Goal: Task Accomplishment & Management: Use online tool/utility

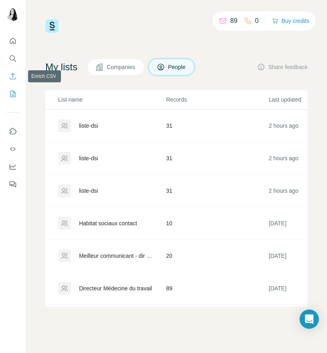
click at [11, 79] on icon "Enrich CSV" at bounding box center [13, 76] width 6 height 6
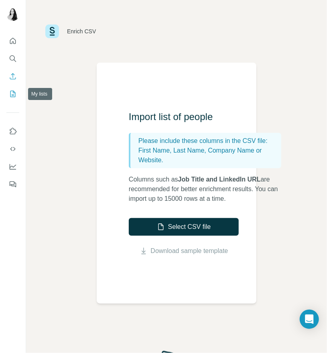
click at [16, 94] on icon "My lists" at bounding box center [13, 94] width 8 height 8
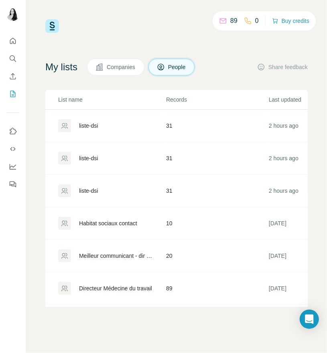
click at [103, 122] on div "liste-dsi" at bounding box center [111, 125] width 107 height 13
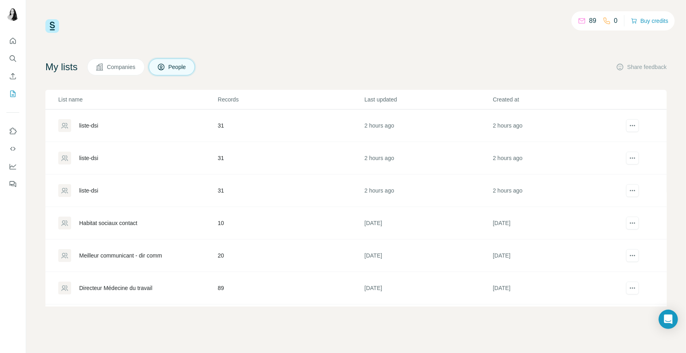
click at [111, 188] on div "liste-dsi" at bounding box center [137, 190] width 159 height 13
click at [118, 122] on div "liste-dsi" at bounding box center [137, 125] width 159 height 13
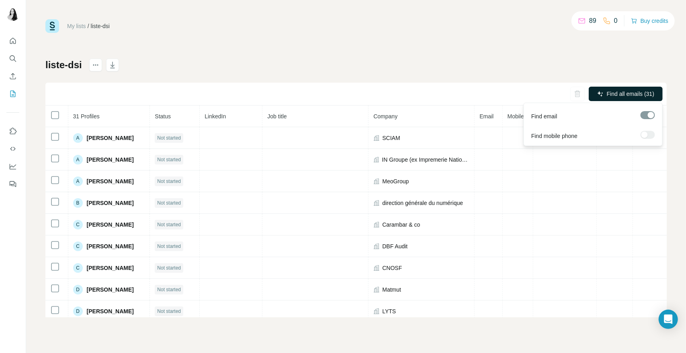
click at [625, 92] on span "Find all emails (31)" at bounding box center [630, 94] width 47 height 8
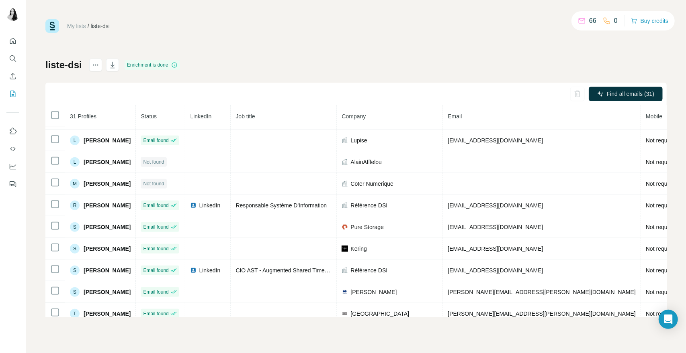
scroll to position [453, 0]
click at [615, 86] on div "Find all emails (31)" at bounding box center [355, 94] width 621 height 23
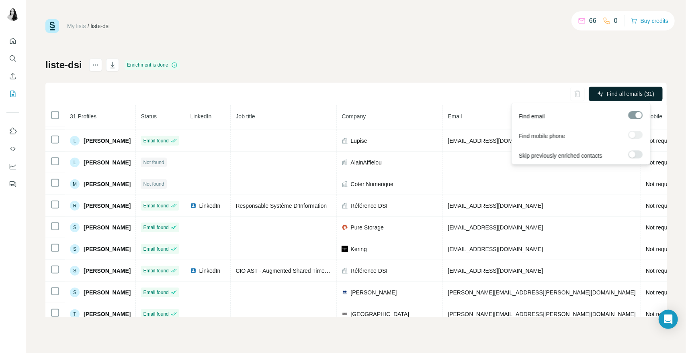
click at [616, 94] on span "Find all emails (31)" at bounding box center [630, 94] width 47 height 8
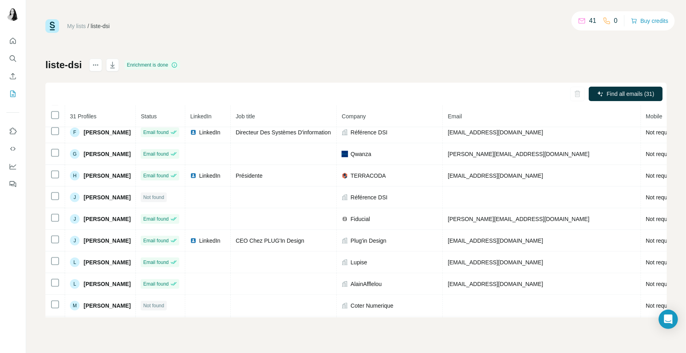
scroll to position [334, 0]
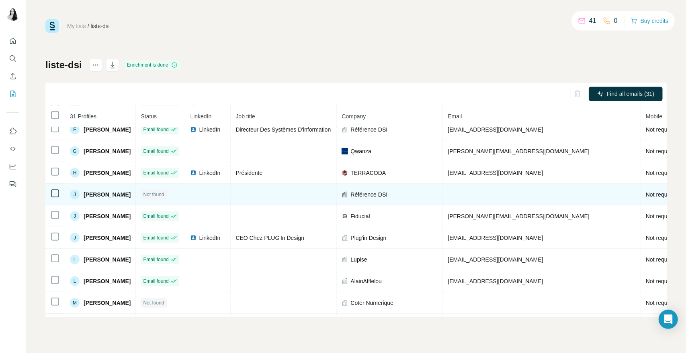
click at [479, 187] on td at bounding box center [542, 195] width 198 height 22
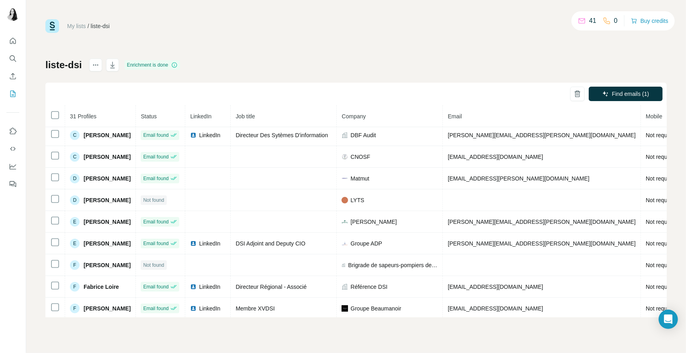
scroll to position [111, 0]
click at [53, 190] on td at bounding box center [55, 201] width 20 height 22
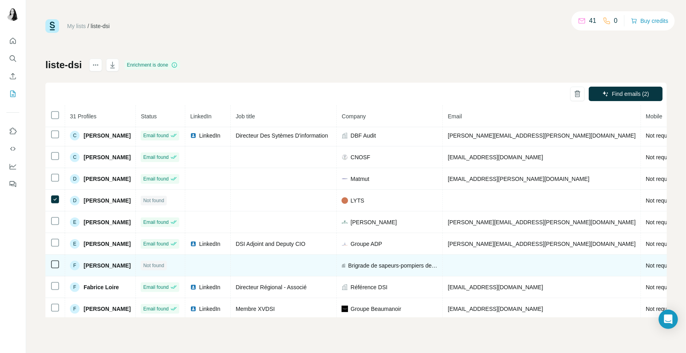
click at [55, 269] on icon at bounding box center [55, 265] width 10 height 10
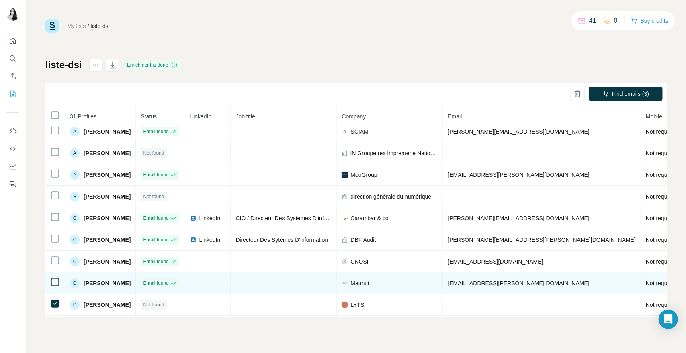
scroll to position [0, 0]
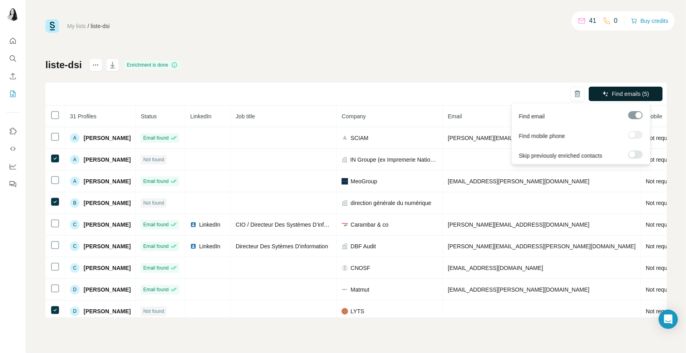
click at [639, 93] on span "Find emails (5)" at bounding box center [630, 94] width 37 height 8
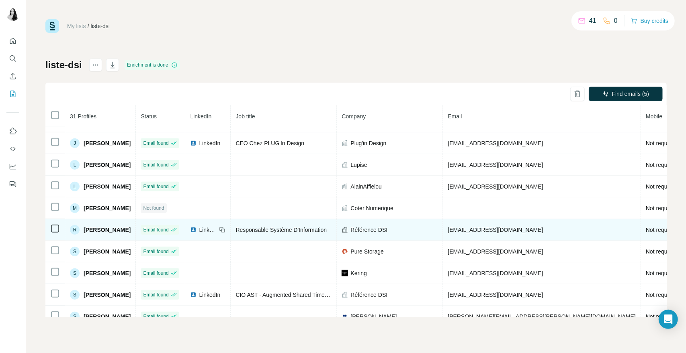
scroll to position [486, 0]
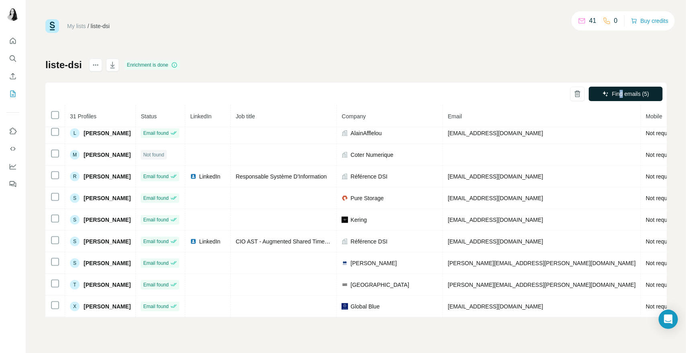
click at [619, 89] on div "Find emails (5)" at bounding box center [355, 94] width 621 height 23
click at [619, 89] on button "Find emails (5)" at bounding box center [625, 94] width 74 height 14
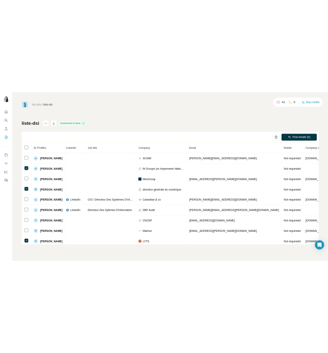
scroll to position [0, 0]
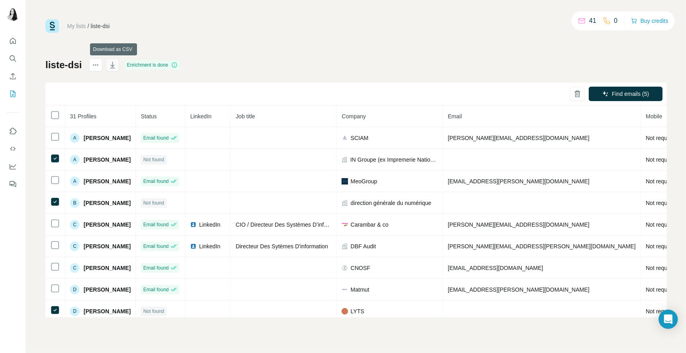
click at [114, 67] on icon "button" at bounding box center [112, 65] width 8 height 8
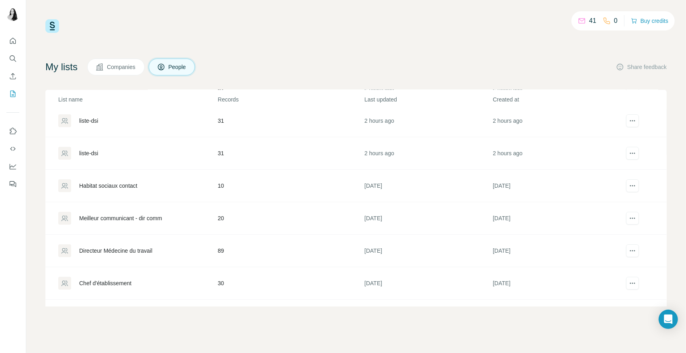
scroll to position [39, 0]
click at [141, 219] on div "Meilleur communicant - dir comm" at bounding box center [120, 217] width 83 height 8
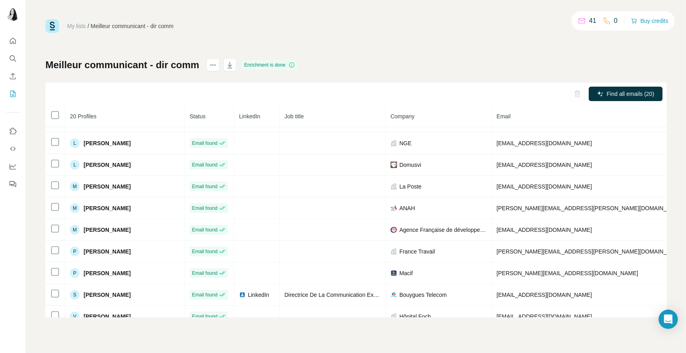
scroll to position [247, 0]
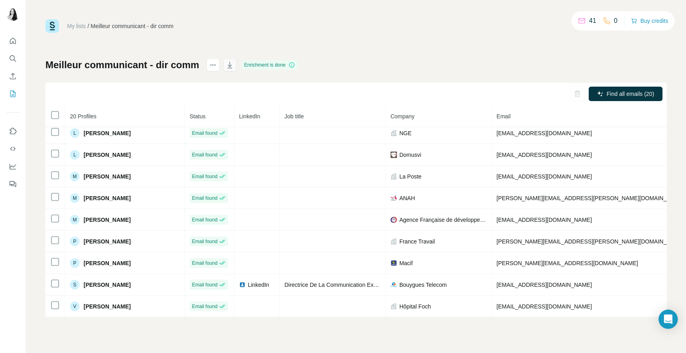
click at [232, 63] on icon "button" at bounding box center [230, 65] width 8 height 8
